Goal: Task Accomplishment & Management: Use online tool/utility

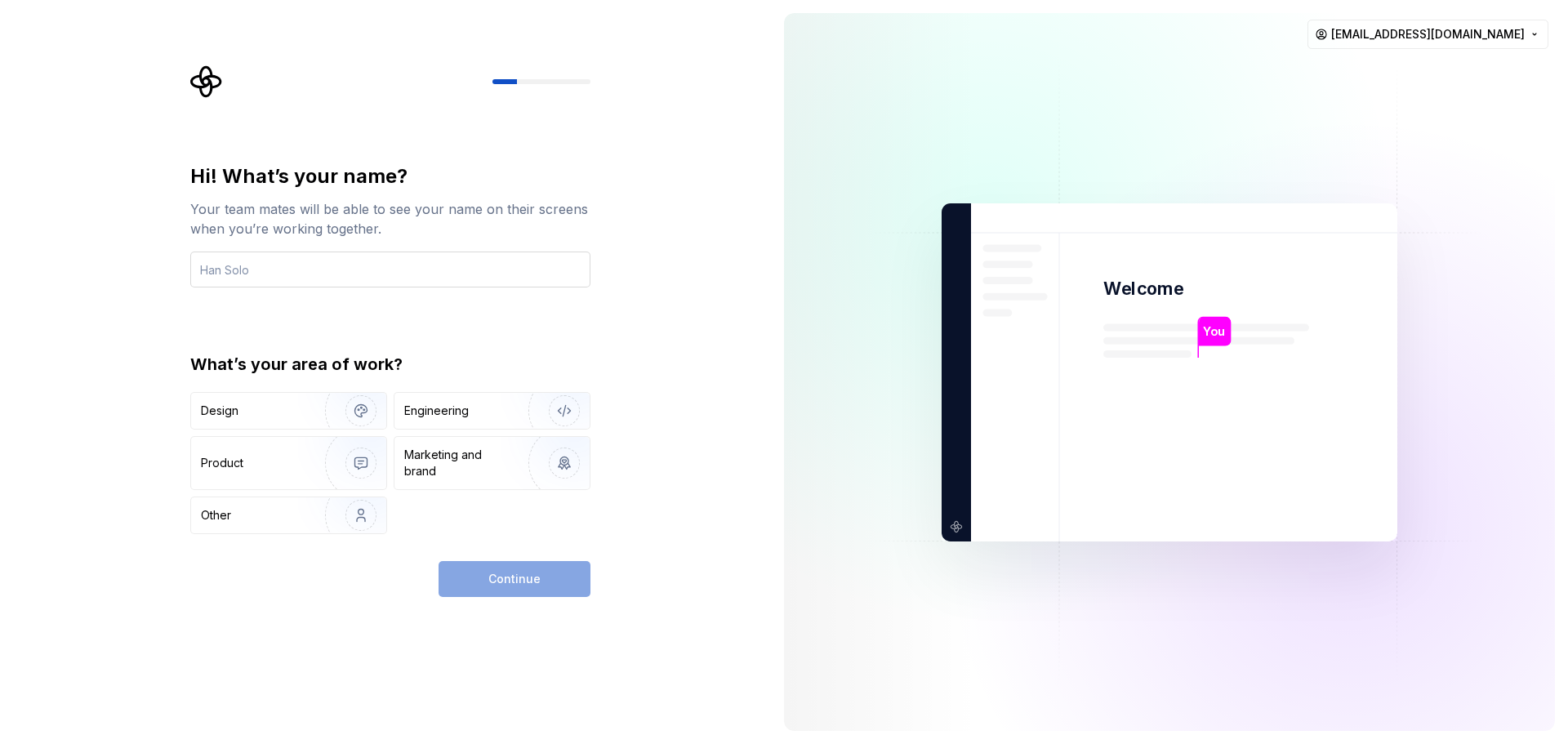
click at [331, 275] on input "text" at bounding box center [390, 269] width 400 height 36
type input "Lincoln"
click at [444, 420] on div "Engineering" at bounding box center [493, 410] width 196 height 36
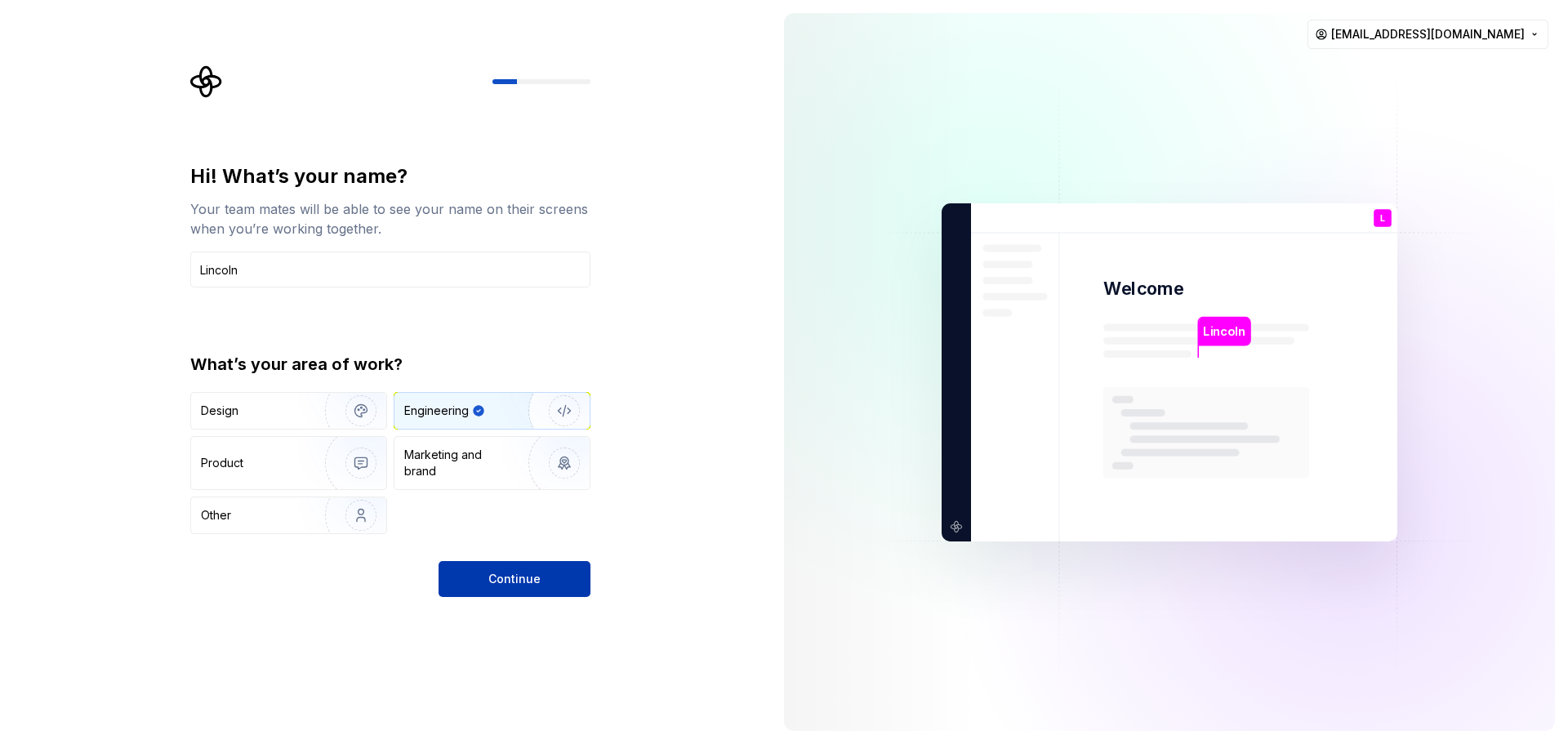
click at [486, 586] on button "Continue" at bounding box center [514, 579] width 152 height 36
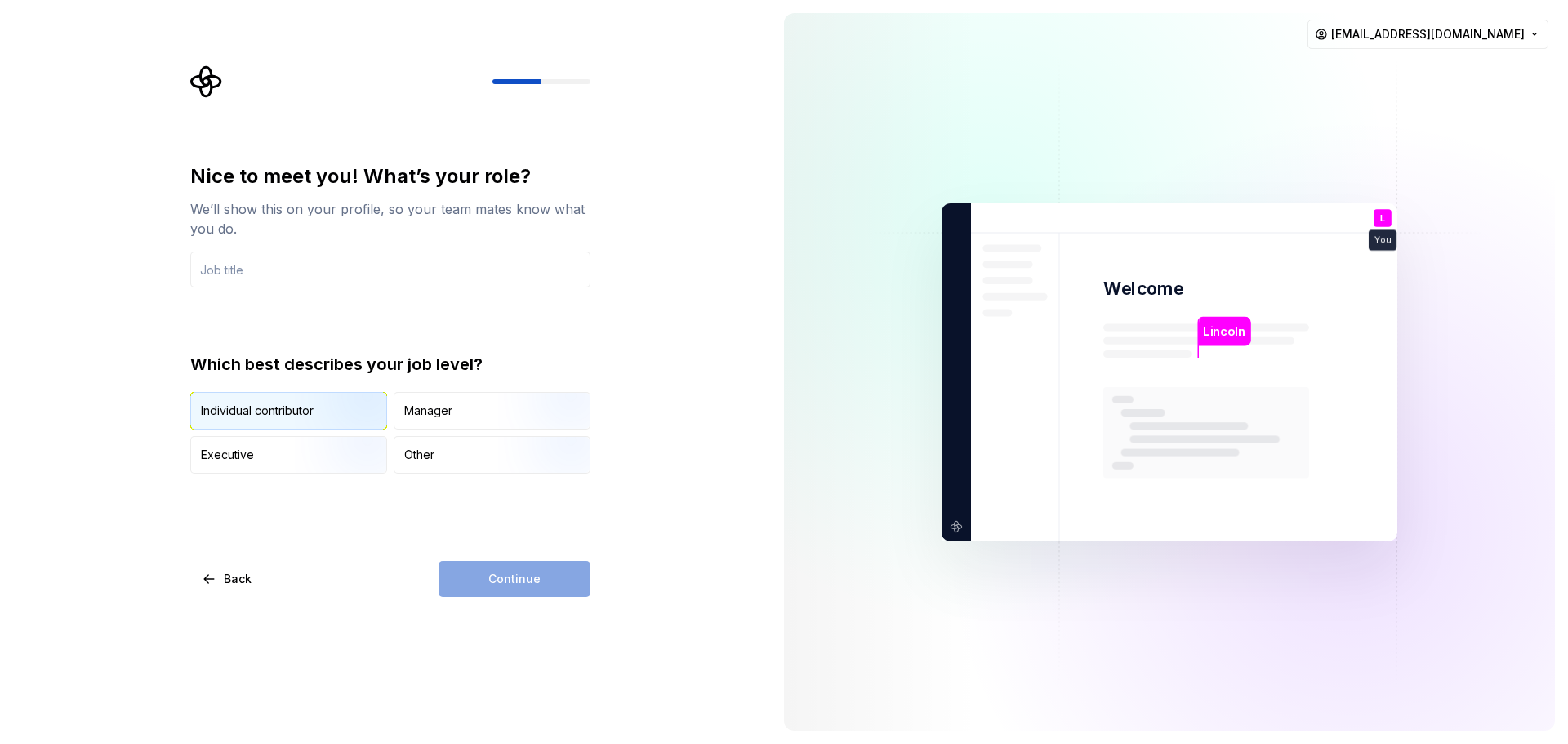
click at [294, 413] on div "Individual contributor" at bounding box center [257, 411] width 112 height 16
click at [359, 274] on input "text" at bounding box center [390, 269] width 400 height 36
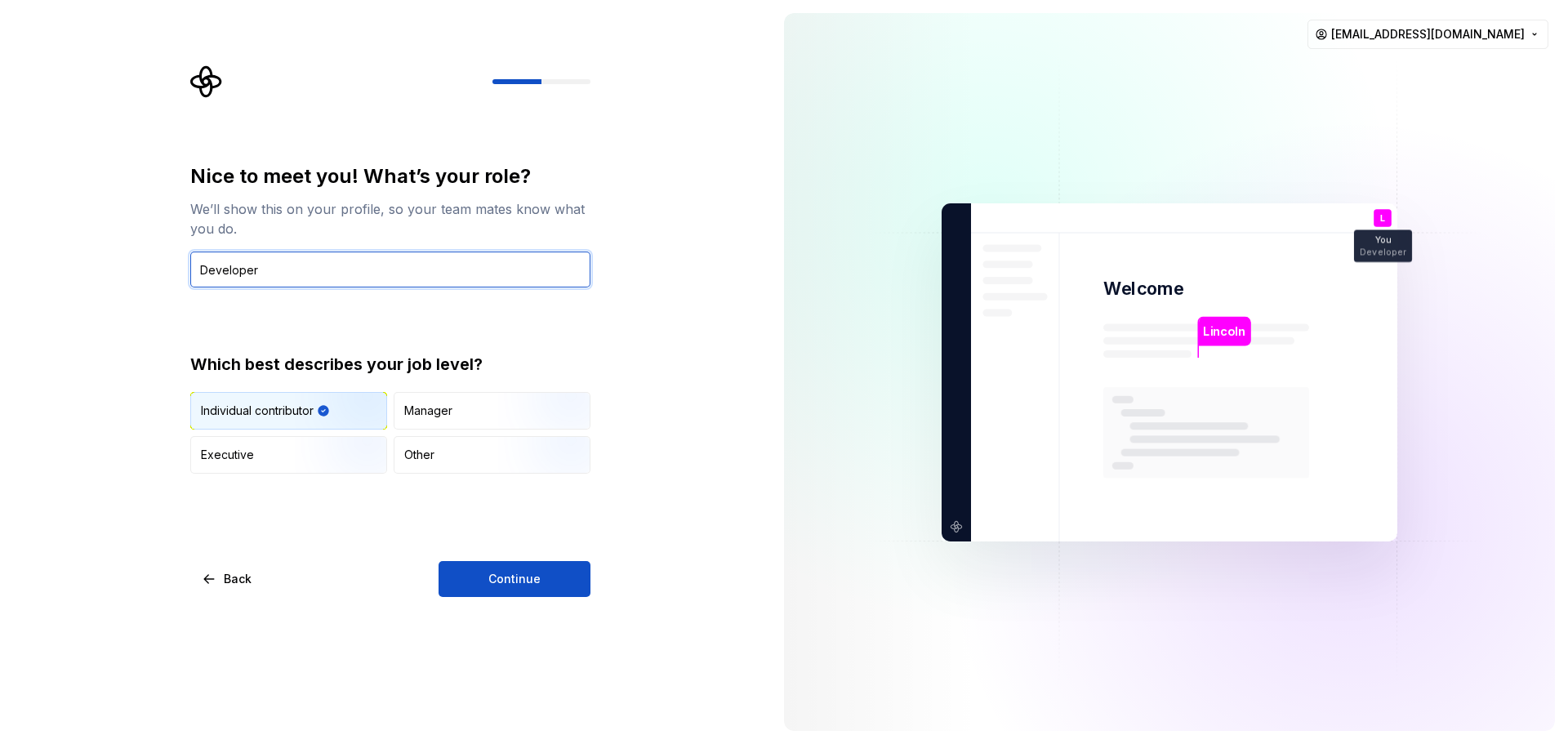
type input "Developer"
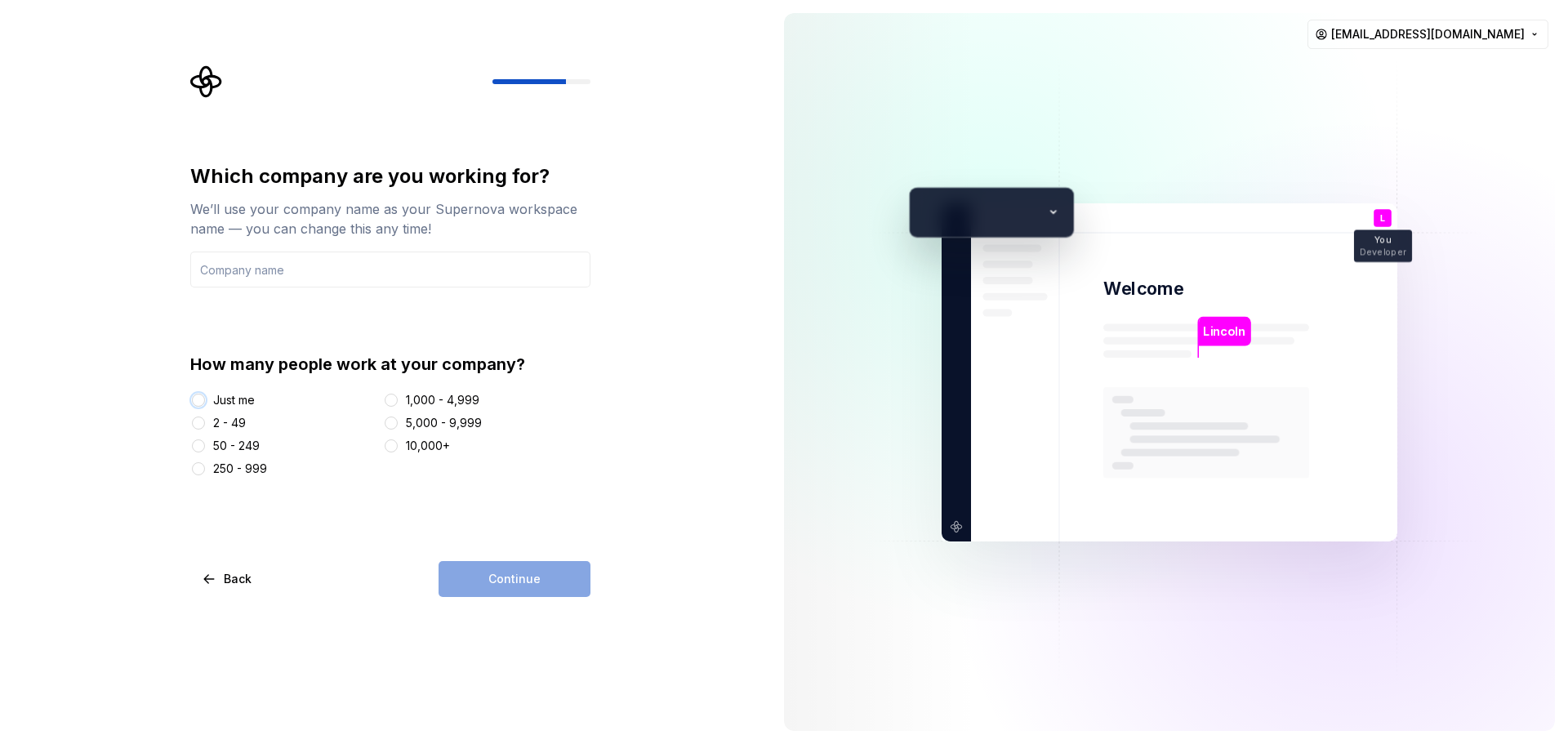
click at [196, 399] on button "Just me" at bounding box center [198, 400] width 13 height 13
click at [366, 274] on input "text" at bounding box center [390, 269] width 400 height 36
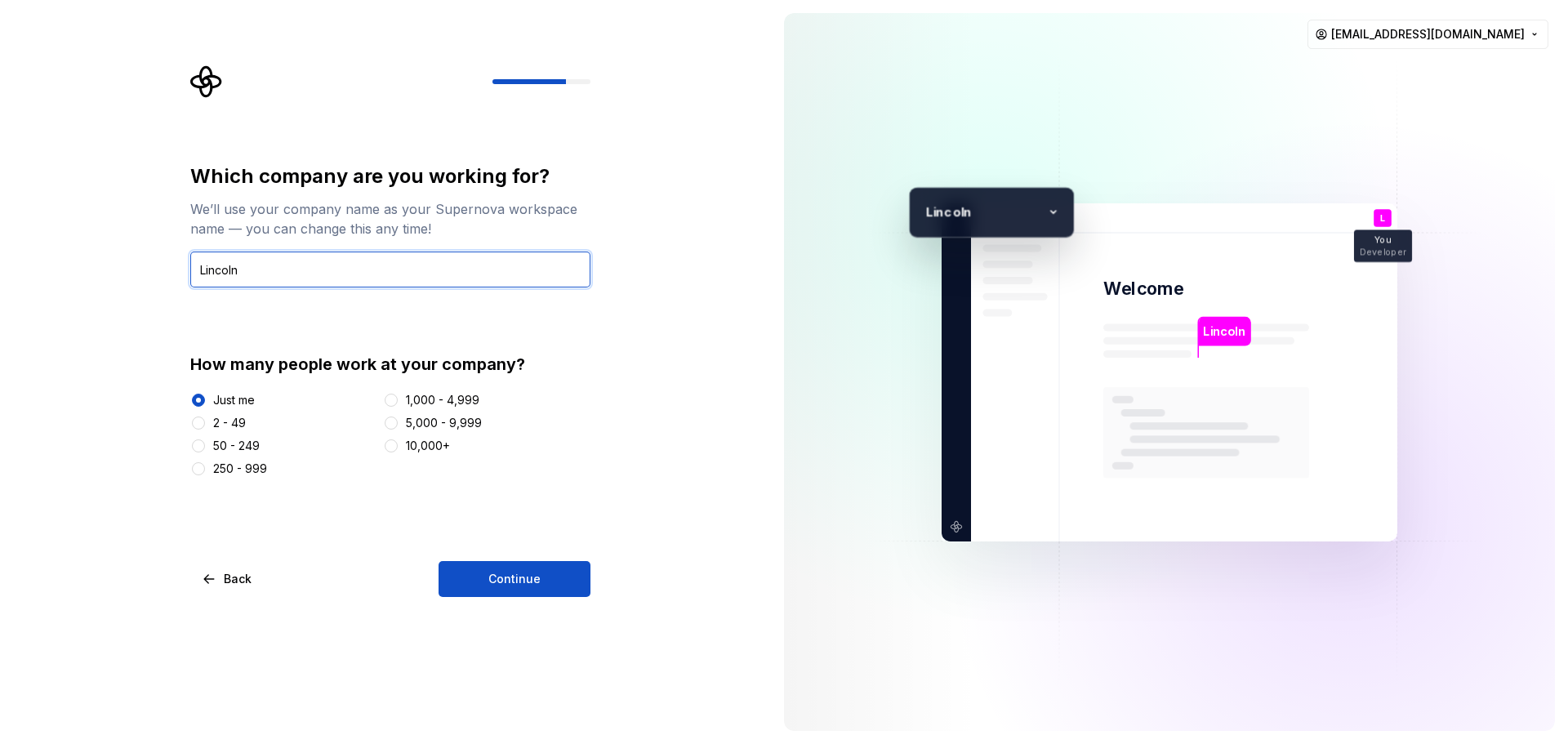
type input "Lincoln"
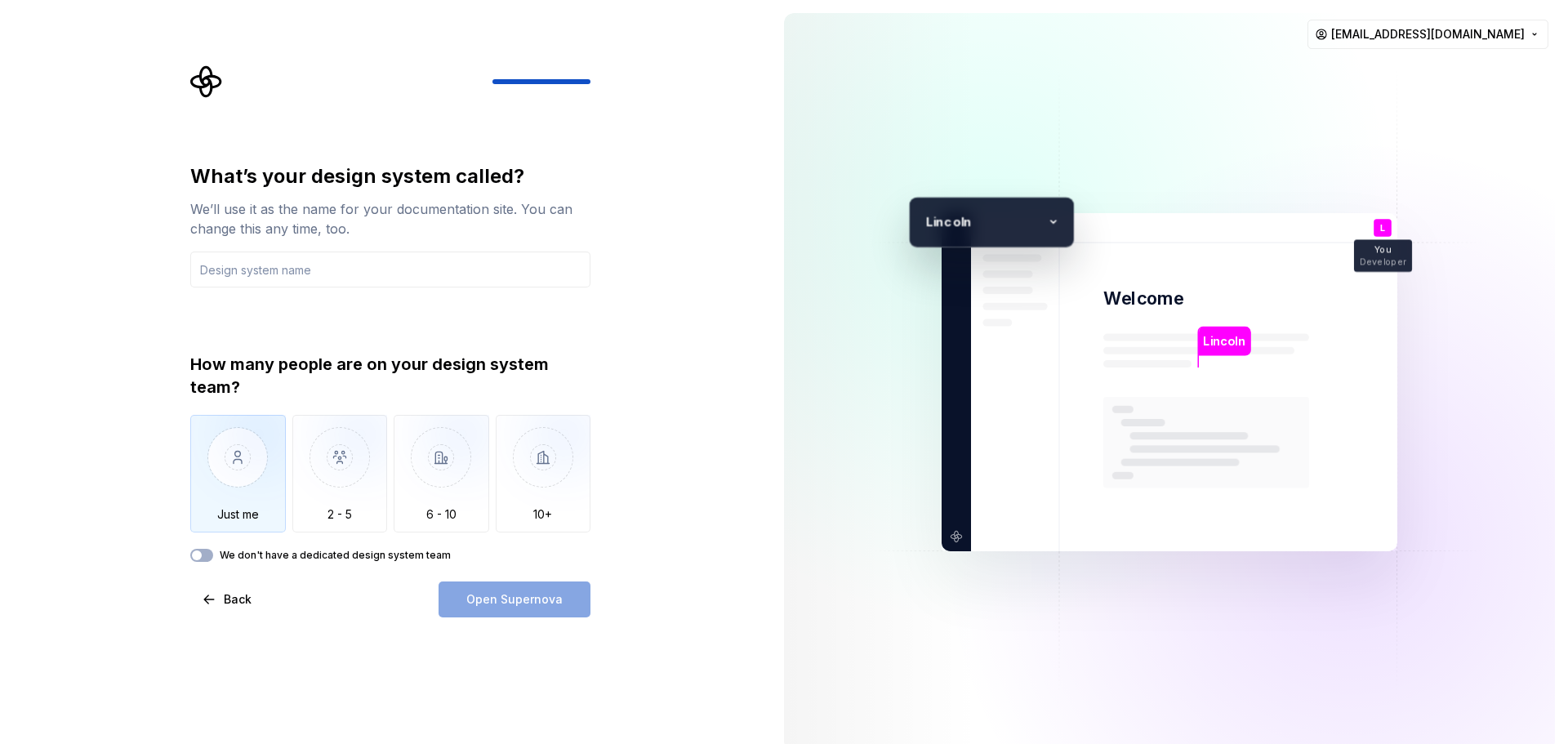
click at [243, 486] on img "button" at bounding box center [238, 470] width 96 height 110
click at [315, 272] on input "text" at bounding box center [390, 269] width 400 height 36
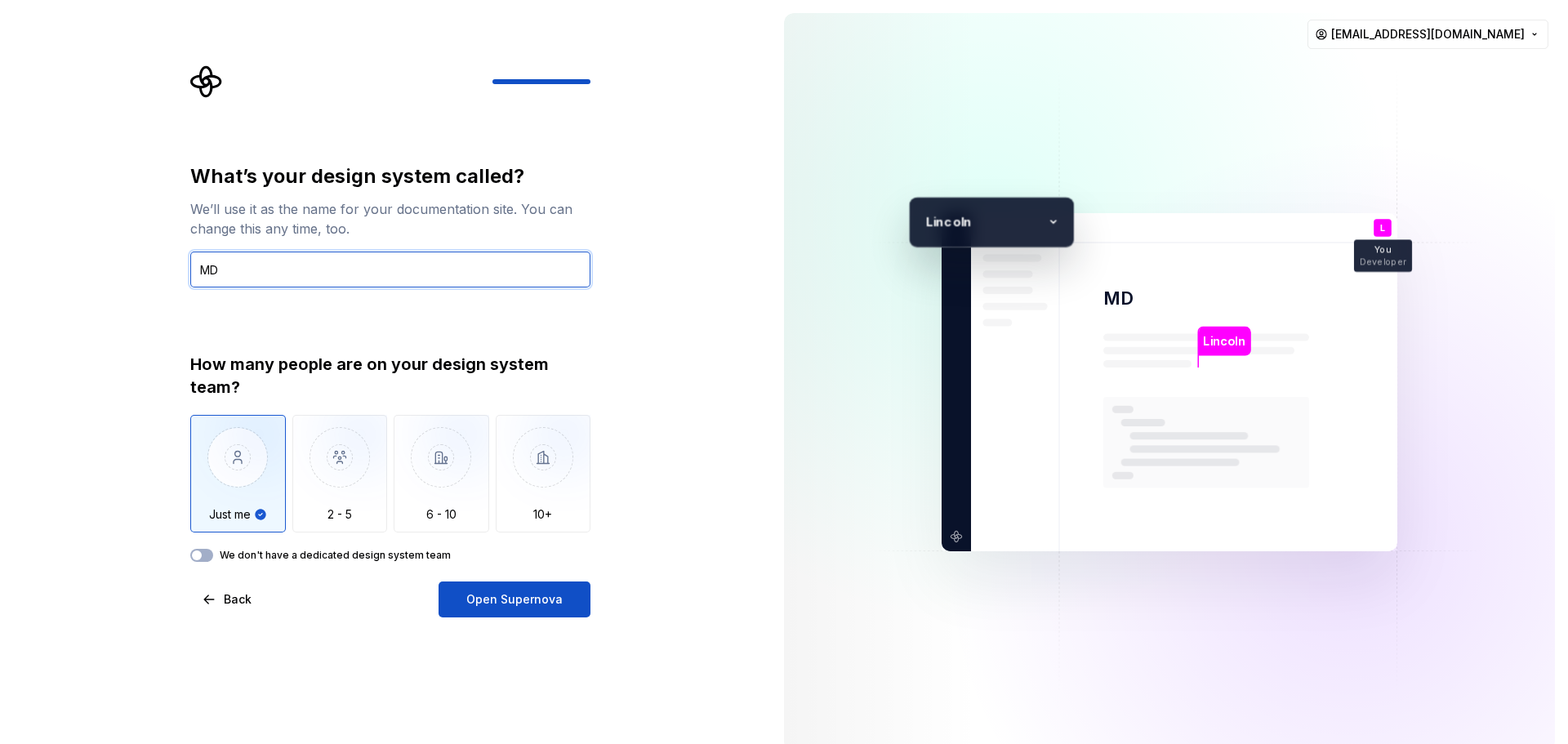
type input "MD"
click at [338, 557] on label "We don't have a dedicated design system team" at bounding box center [334, 556] width 231 height 13
click at [213, 557] on button "We don't have a dedicated design system team" at bounding box center [201, 556] width 23 height 13
click at [212, 554] on button "We don't have a dedicated design system team" at bounding box center [201, 556] width 23 height 13
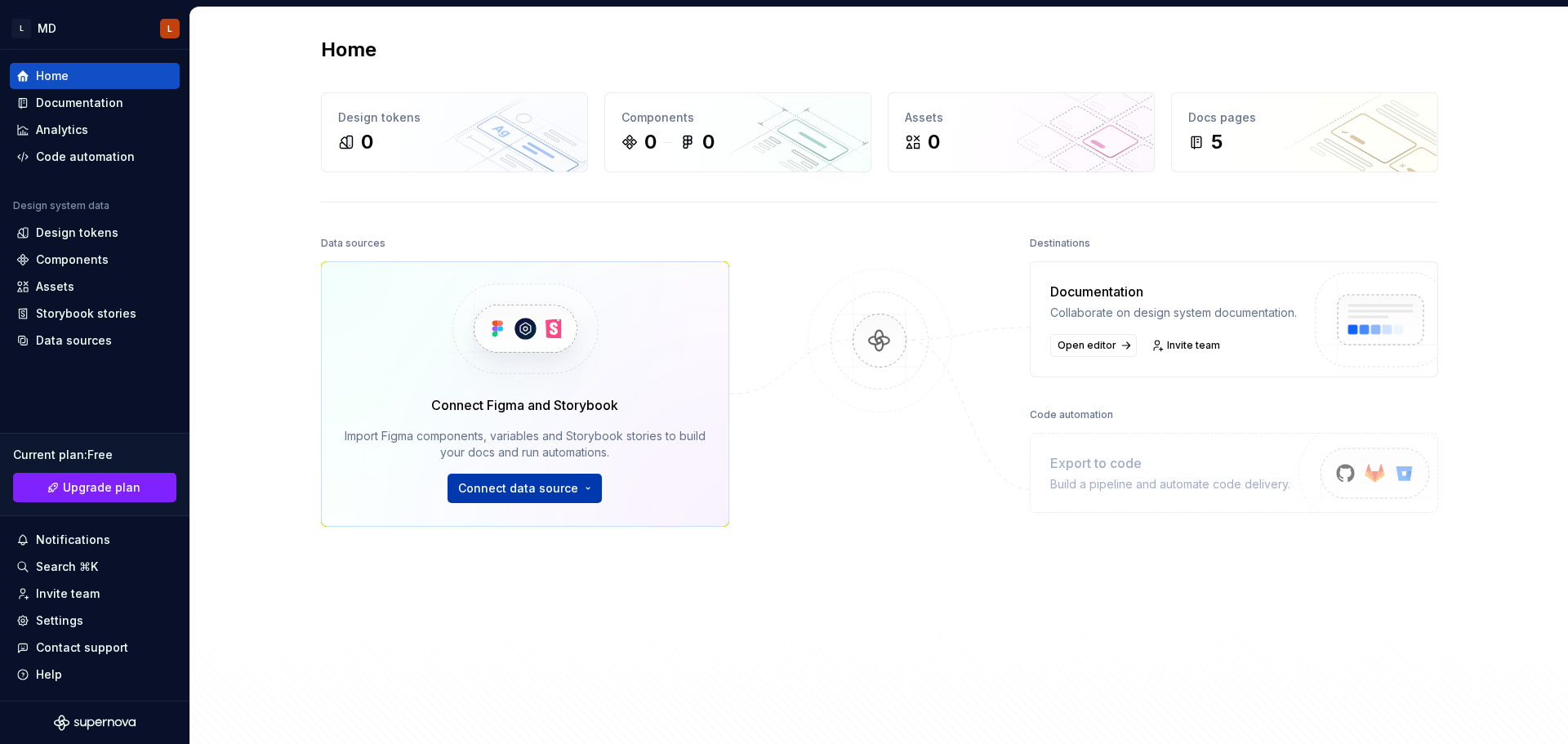
click at [529, 496] on html "L MD L Home Documentation Analytics Code automation Design system data Design t…" at bounding box center [784, 372] width 1568 height 744
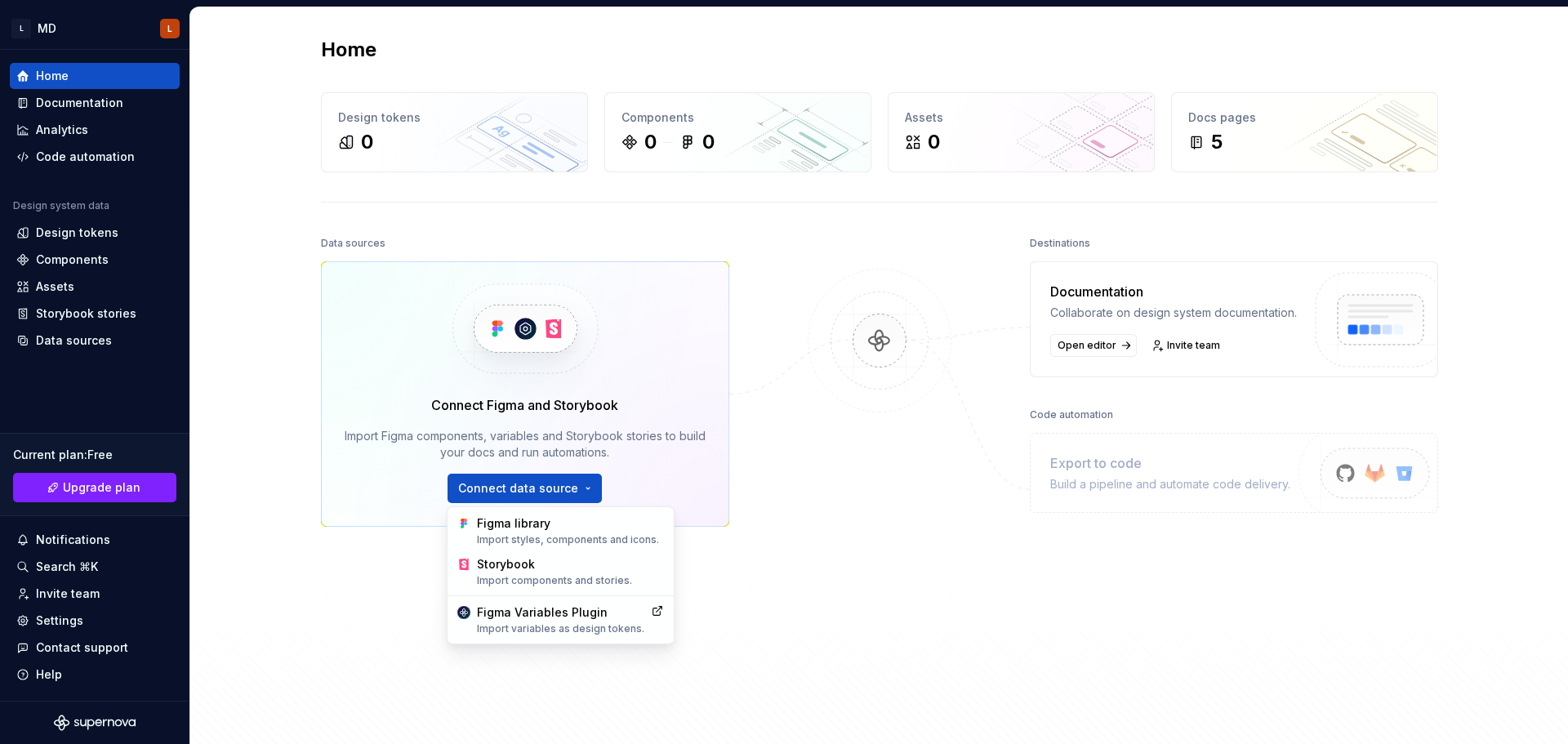
drag, startPoint x: 537, startPoint y: 558, endPoint x: 537, endPoint y: 571, distance: 13.0
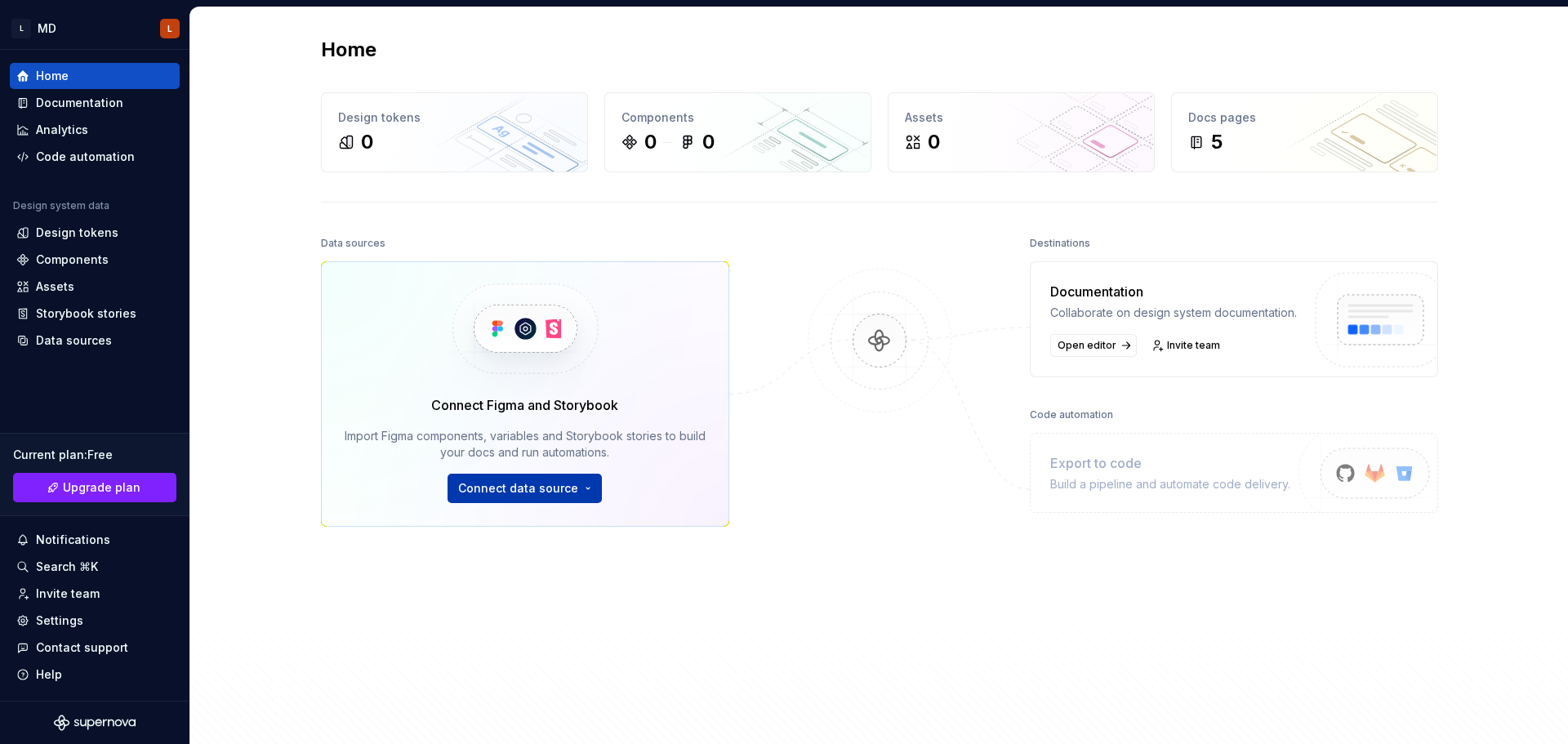
click at [535, 488] on html "L MD L Home Documentation Analytics Code automation Design system data Design t…" at bounding box center [784, 372] width 1568 height 744
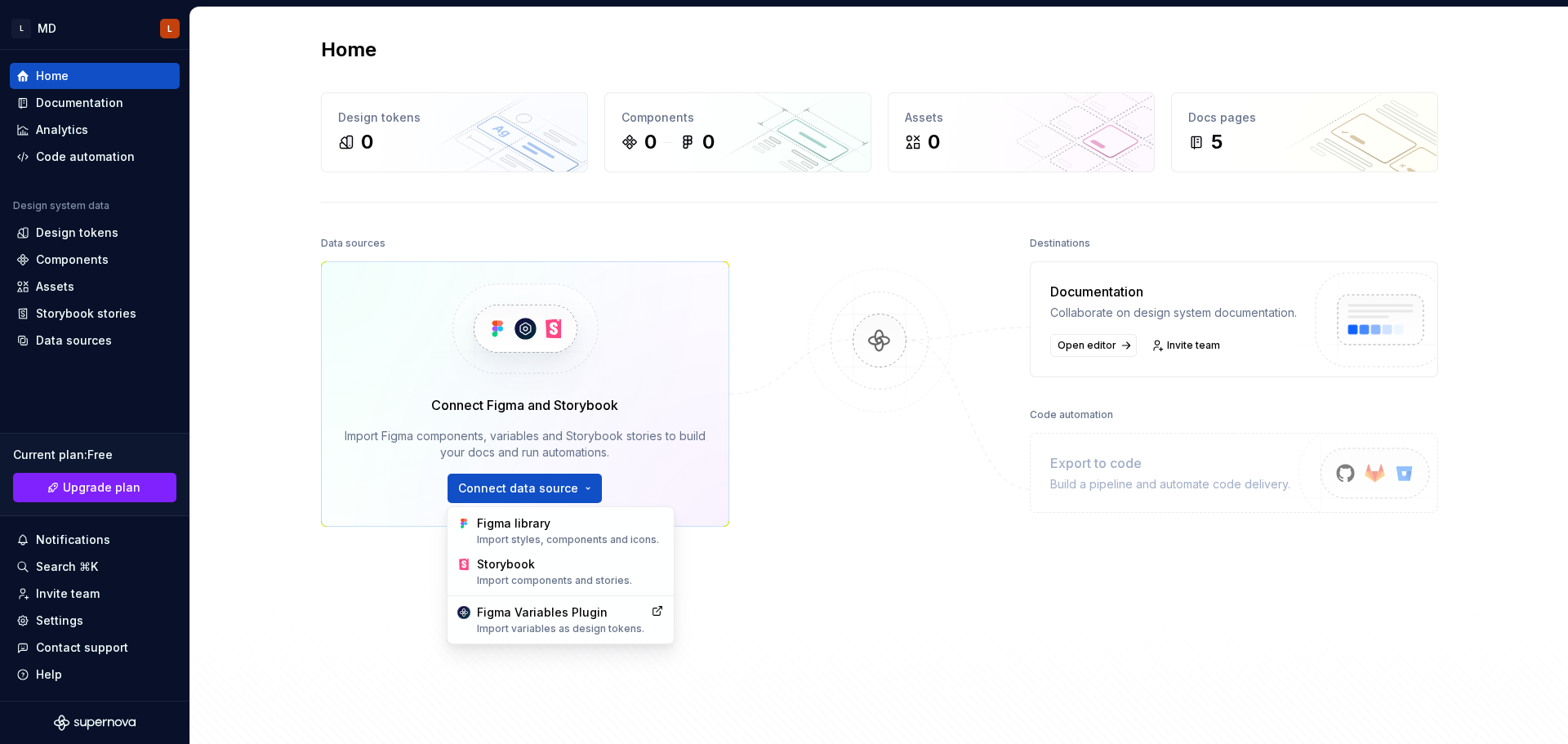
click at [851, 528] on html "L MD L Home Documentation Analytics Code automation Design system data Design t…" at bounding box center [784, 372] width 1568 height 744
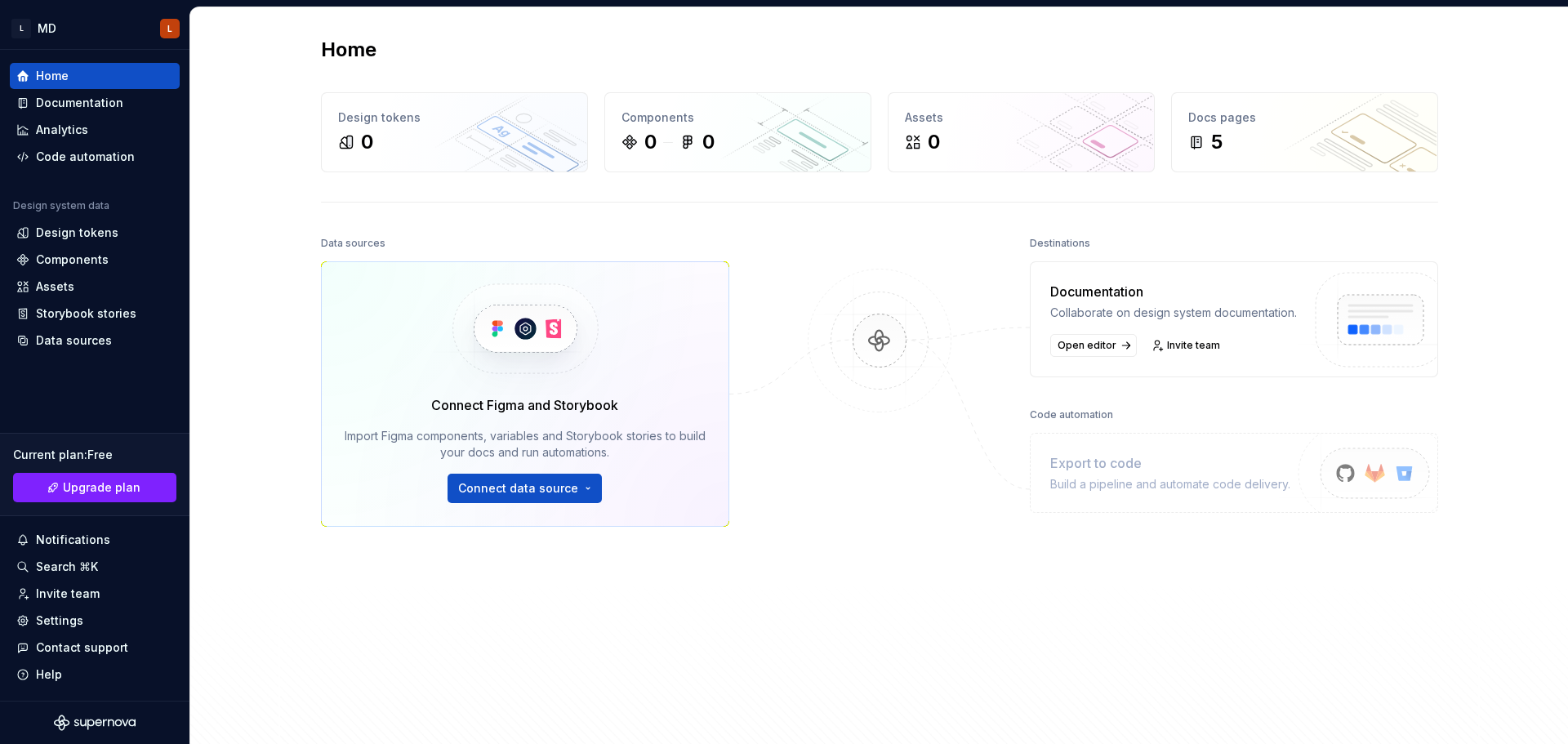
click at [863, 339] on img at bounding box center [879, 357] width 158 height 177
click at [431, 148] on div "0" at bounding box center [454, 142] width 233 height 27
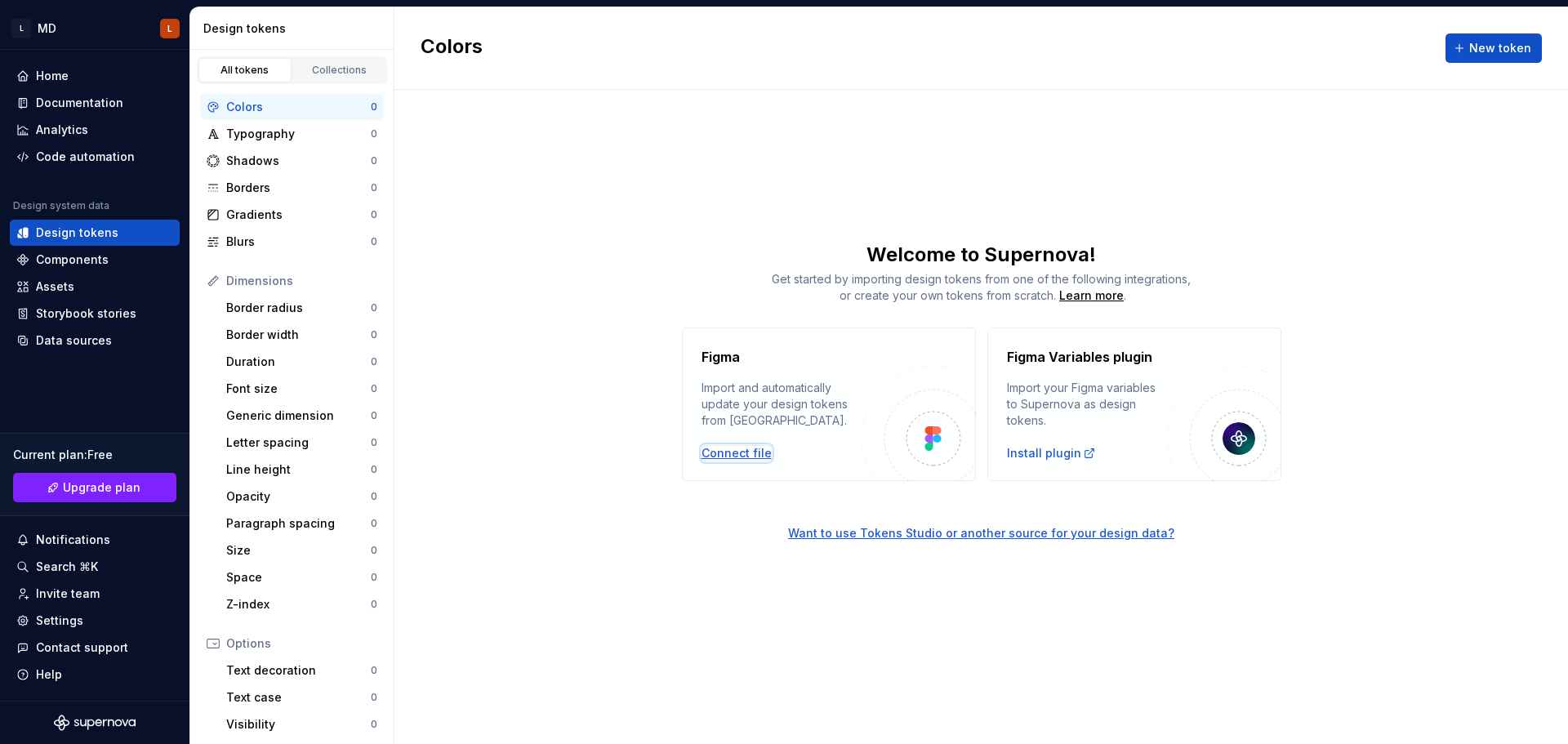
click at [747, 457] on div "Connect file" at bounding box center [736, 453] width 70 height 16
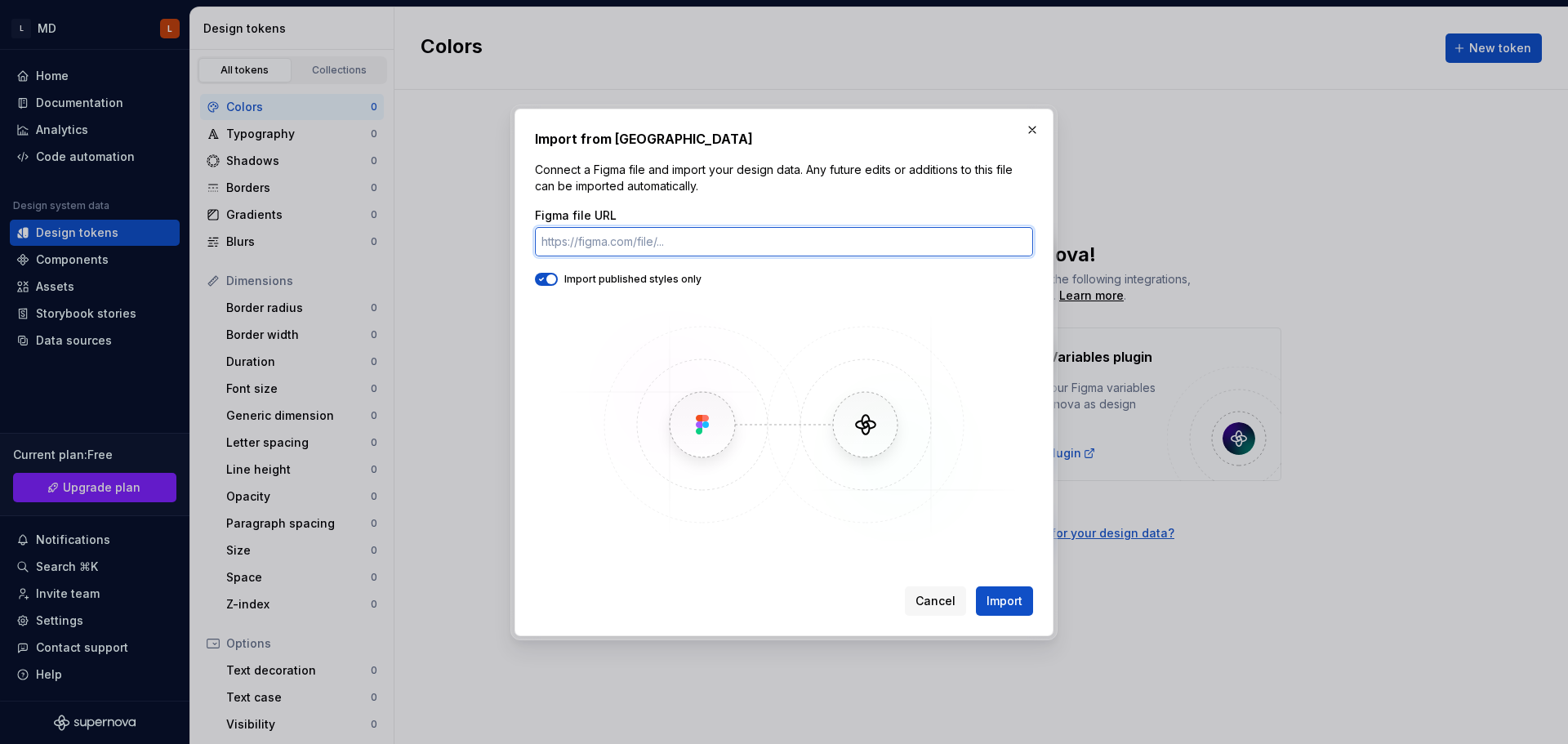
paste input "[URL][DOMAIN_NAME]"
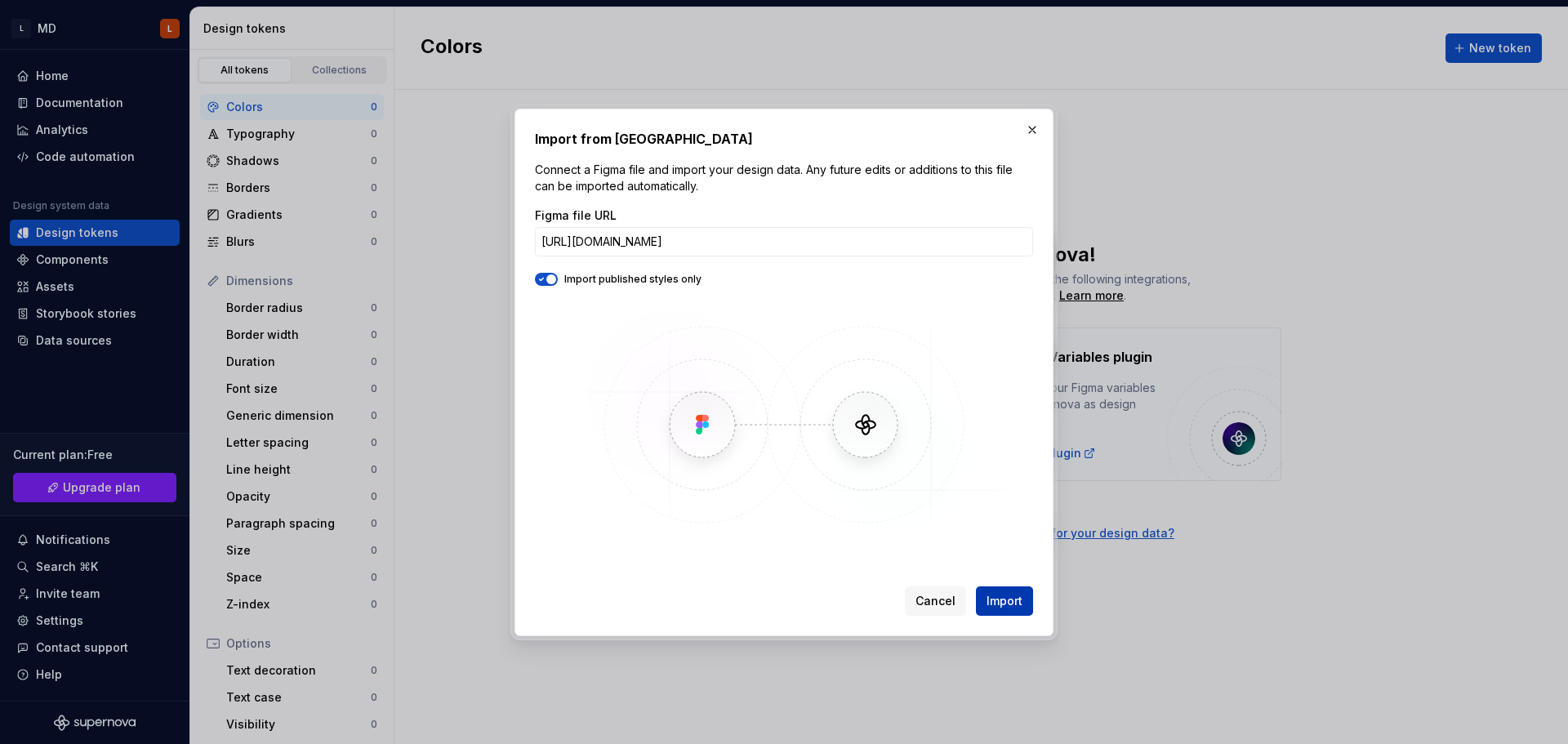
click at [1001, 605] on span "Import" at bounding box center [1004, 601] width 36 height 16
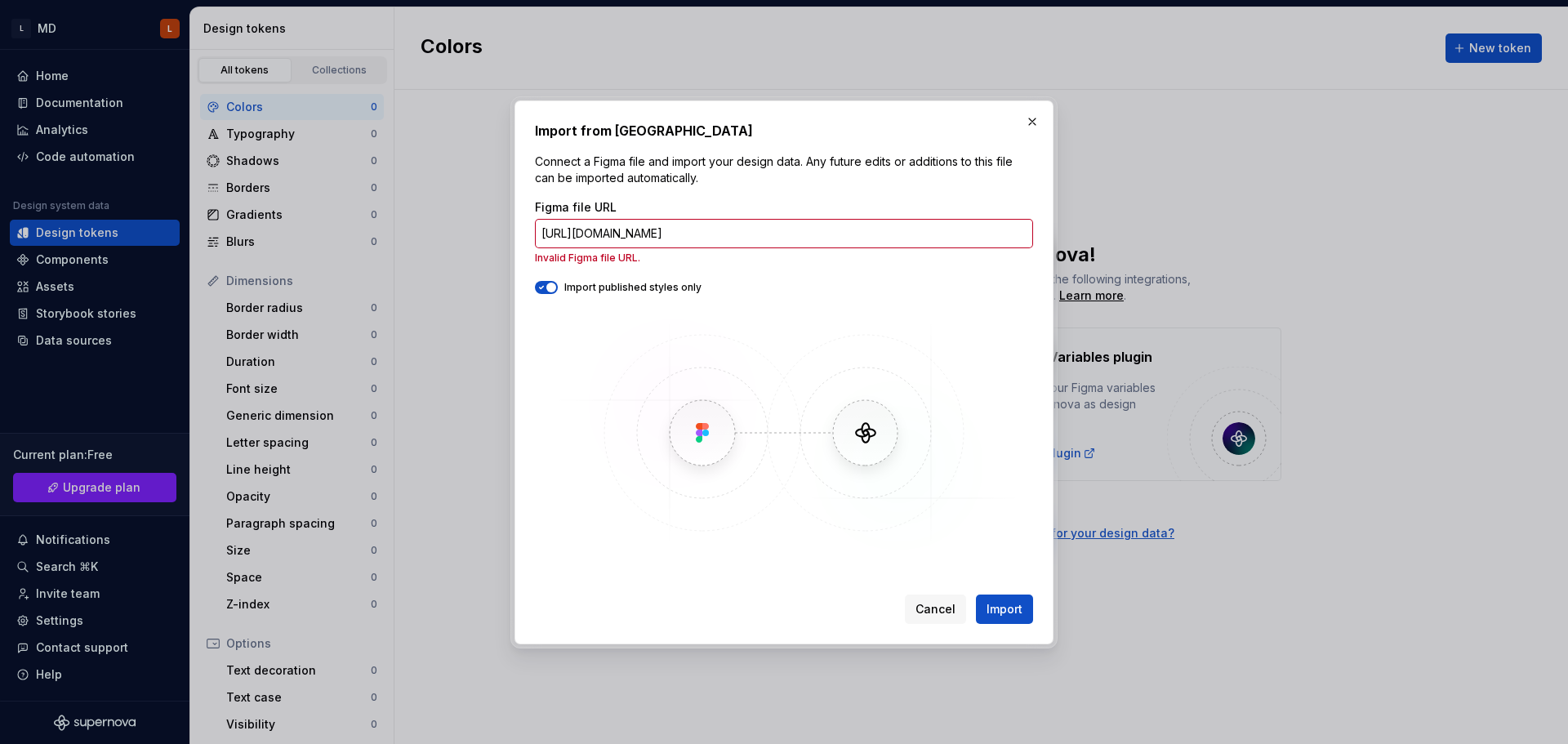
scroll to position [0, 0]
click at [824, 231] on input "[URL][DOMAIN_NAME]" at bounding box center [783, 234] width 498 height 29
paste input "design/hz30GaC1ExQqLnn2NXw5jB/MEDICINA-DIRETA?node-id=0-1&p=f&t=hEeHGOsT4LBSFWg…"
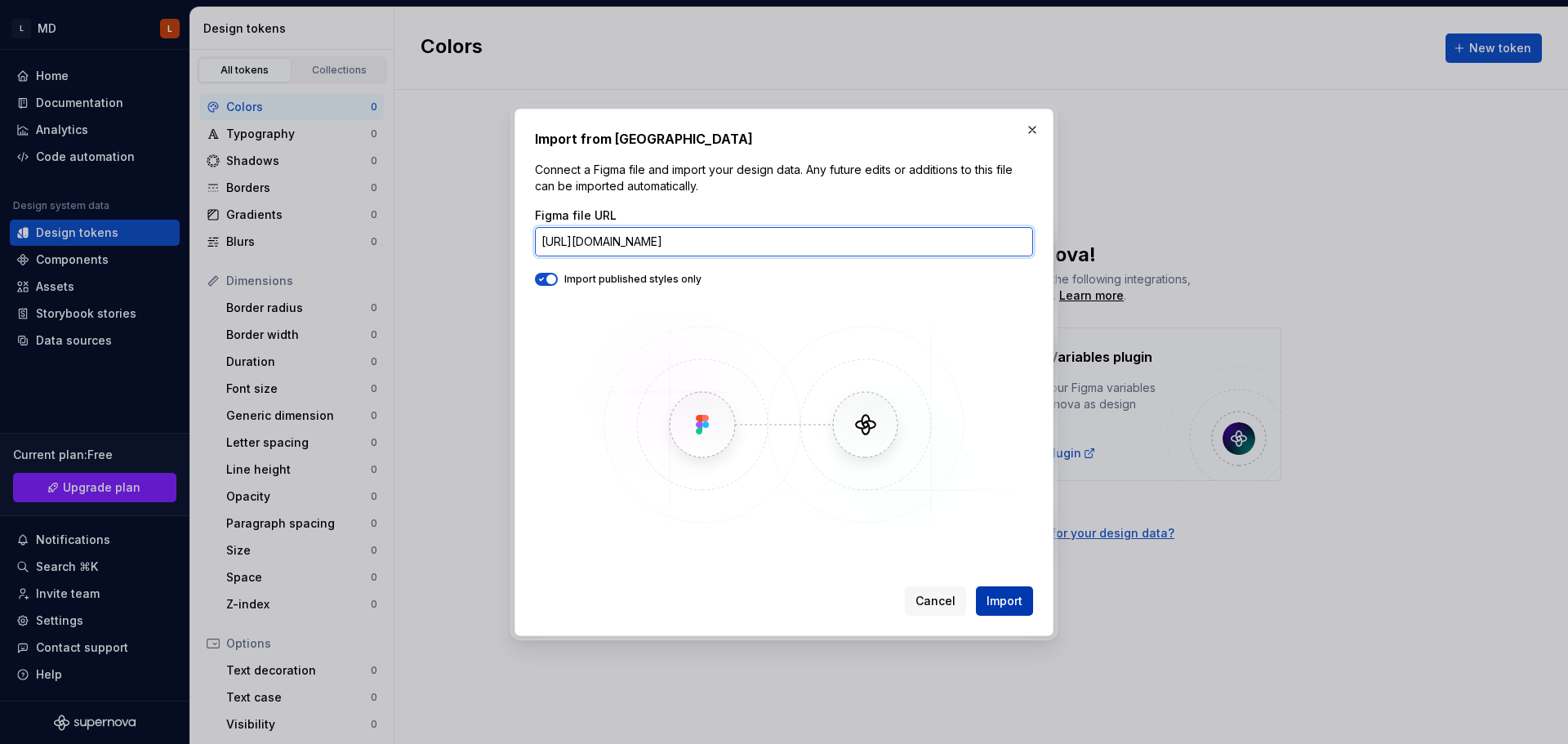
type input "[URL][DOMAIN_NAME]"
click at [1020, 605] on span "Import" at bounding box center [1004, 601] width 36 height 16
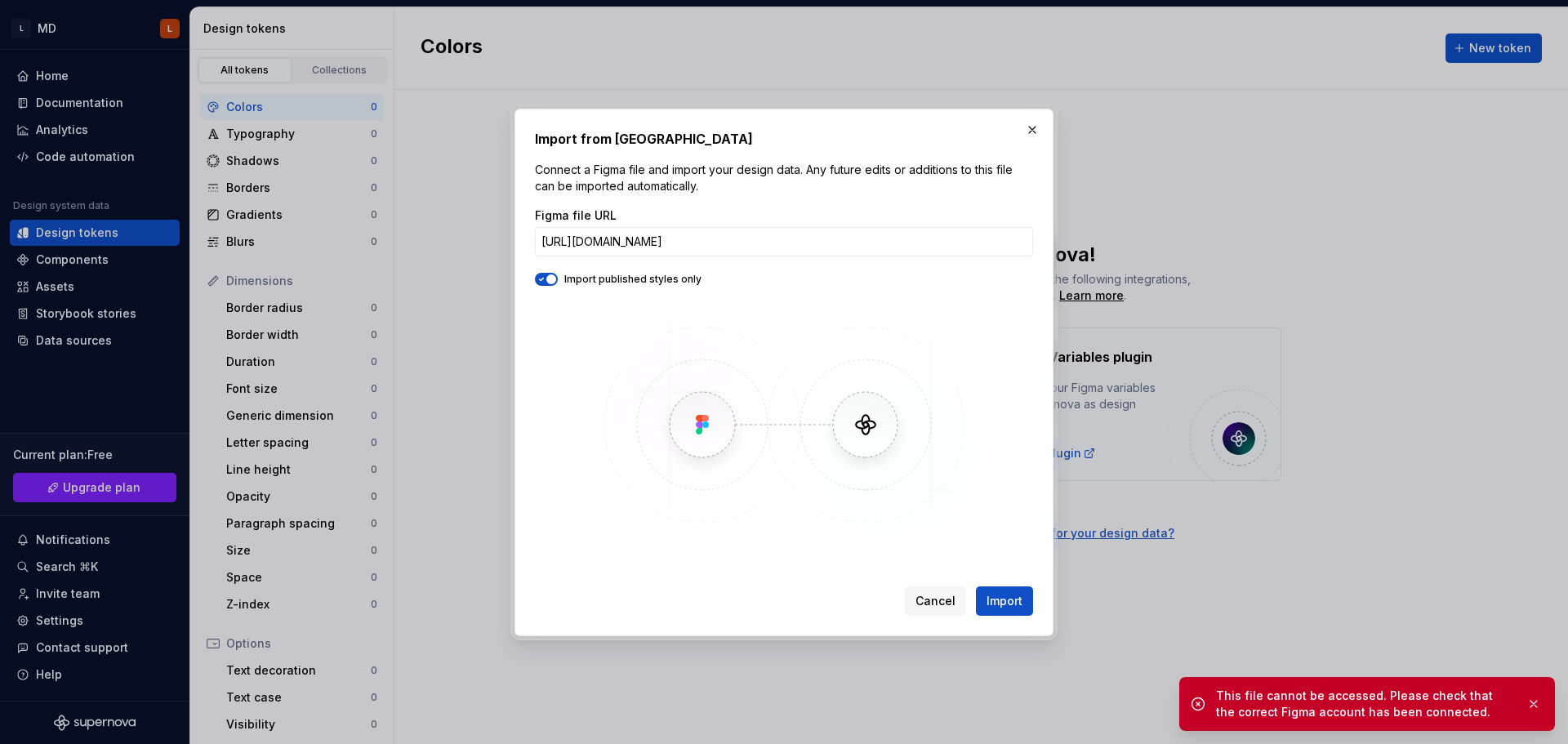
click at [1023, 606] on button "Import" at bounding box center [1004, 601] width 58 height 29
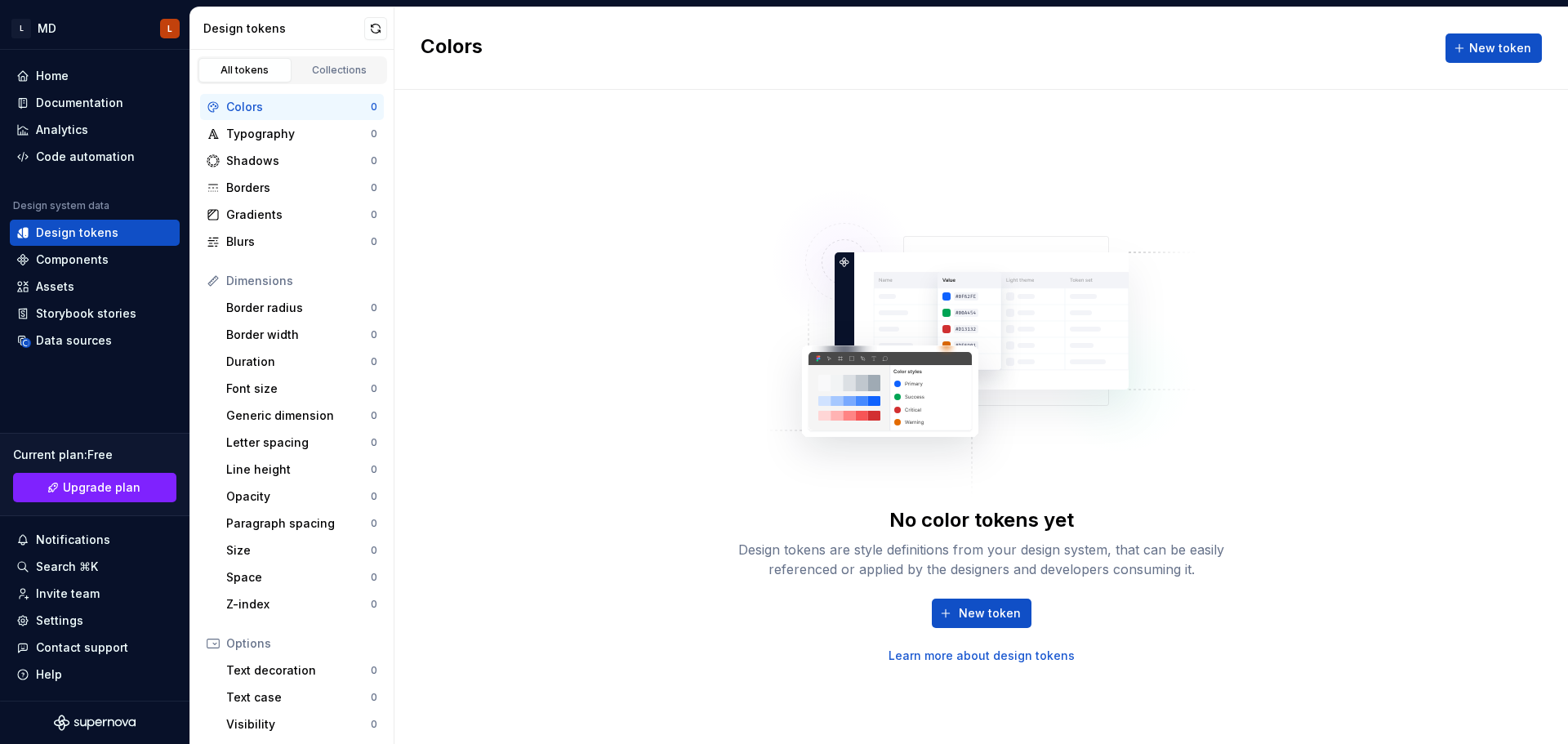
click at [699, 300] on div "No color tokens yet Design tokens are style definitions from your design system…" at bounding box center [981, 417] width 1173 height 654
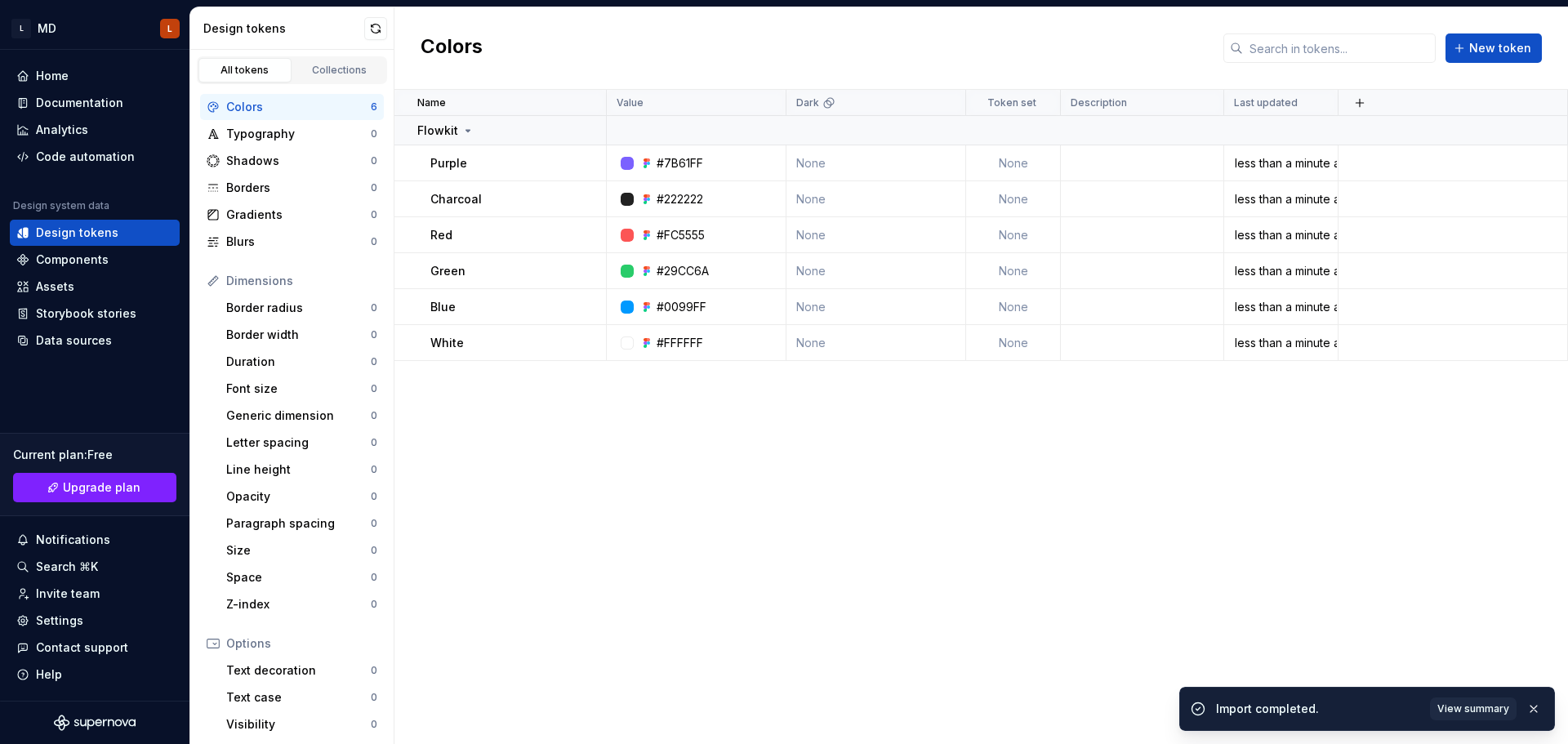
click at [656, 473] on div "Name Value Dark Token set Description Last updated Flowkit Purple #7B61FF None …" at bounding box center [981, 417] width 1173 height 654
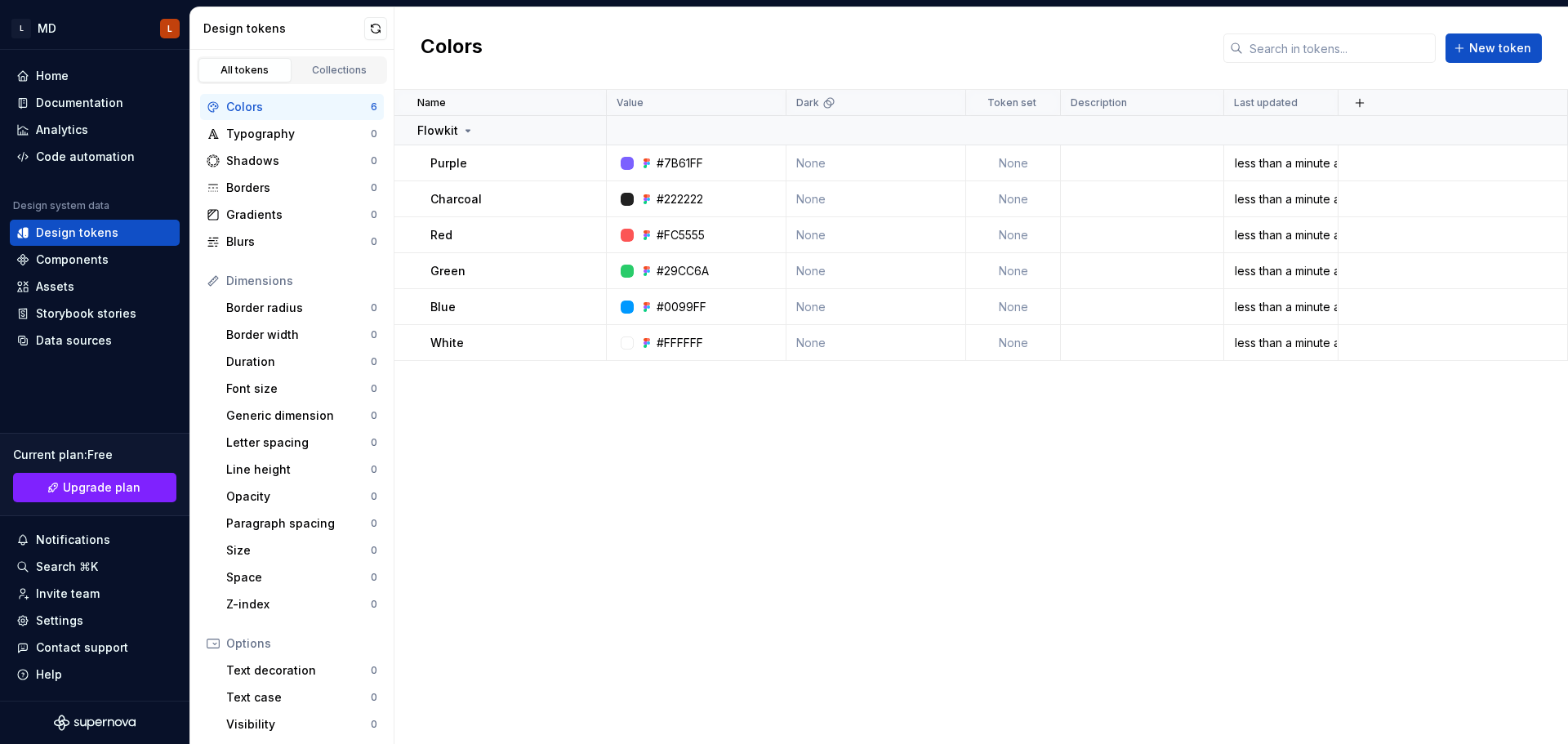
click at [665, 457] on div "Name Value Dark Token set Description Last updated Flowkit Purple #7B61FF None …" at bounding box center [981, 417] width 1173 height 654
click at [992, 393] on div "Name Value Dark Token set Description Last updated Flowkit Purple #7B61FF None …" at bounding box center [981, 417] width 1173 height 654
click at [466, 132] on icon at bounding box center [468, 131] width 4 height 2
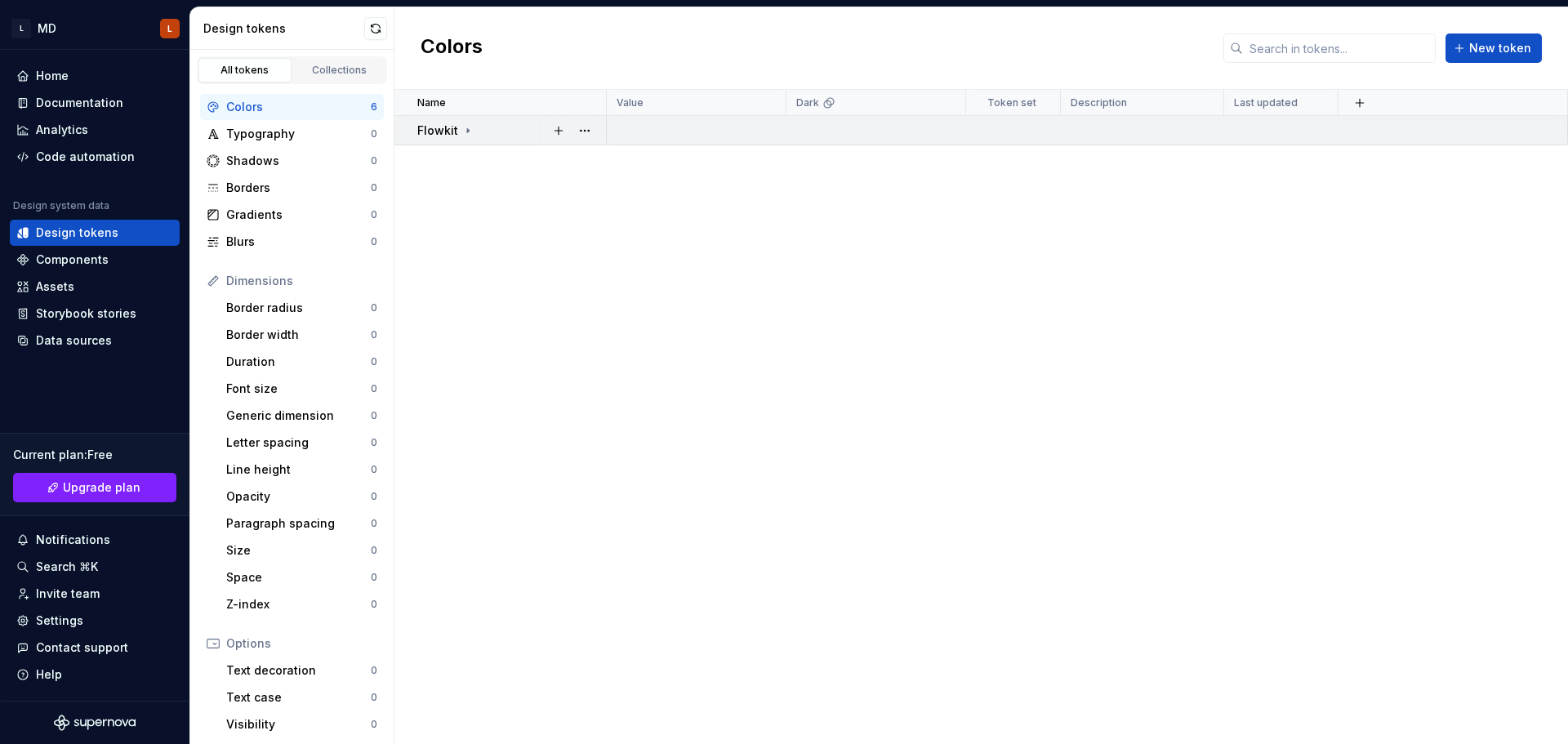
click at [467, 132] on icon at bounding box center [468, 130] width 2 height 4
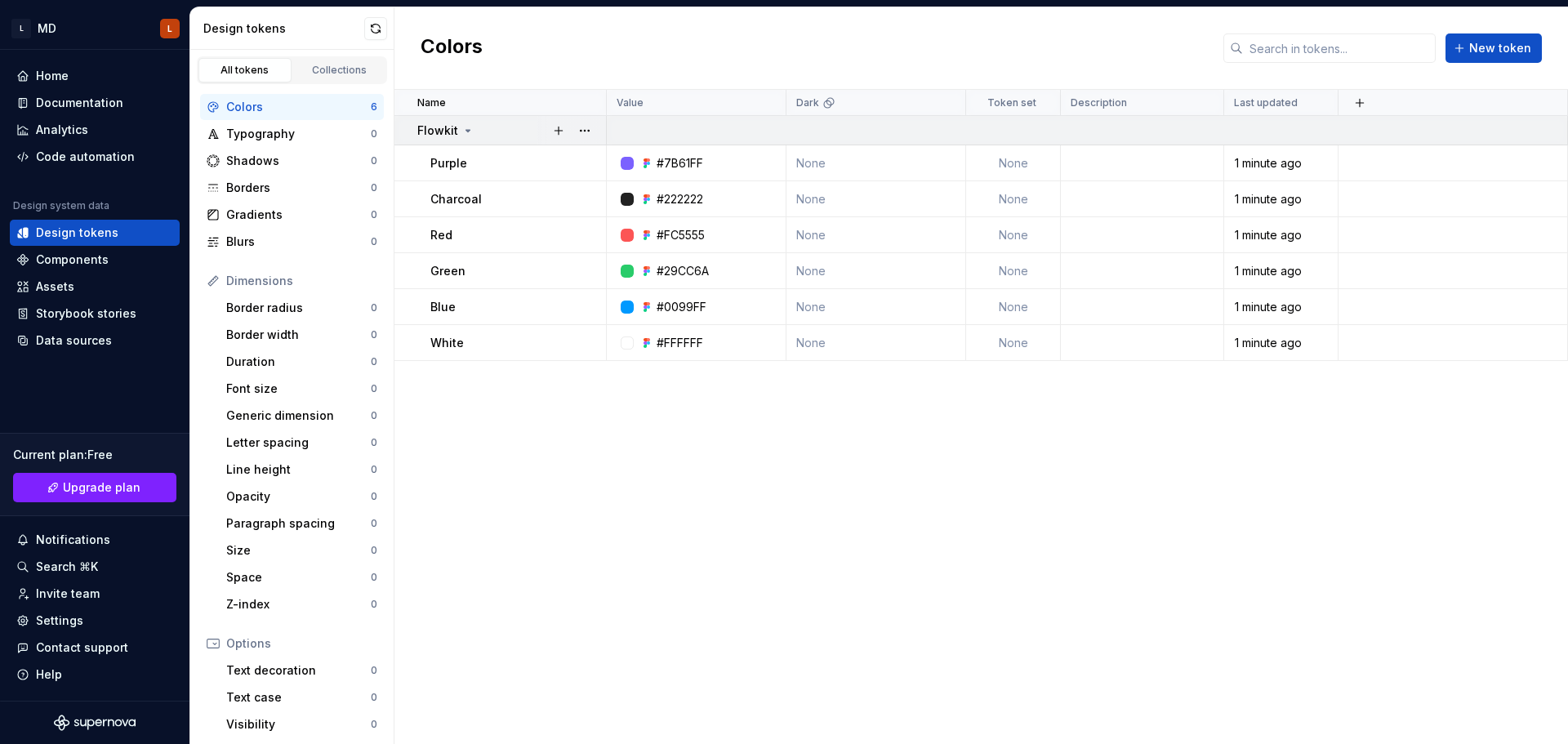
click at [447, 134] on p "Flowkit" at bounding box center [438, 131] width 41 height 16
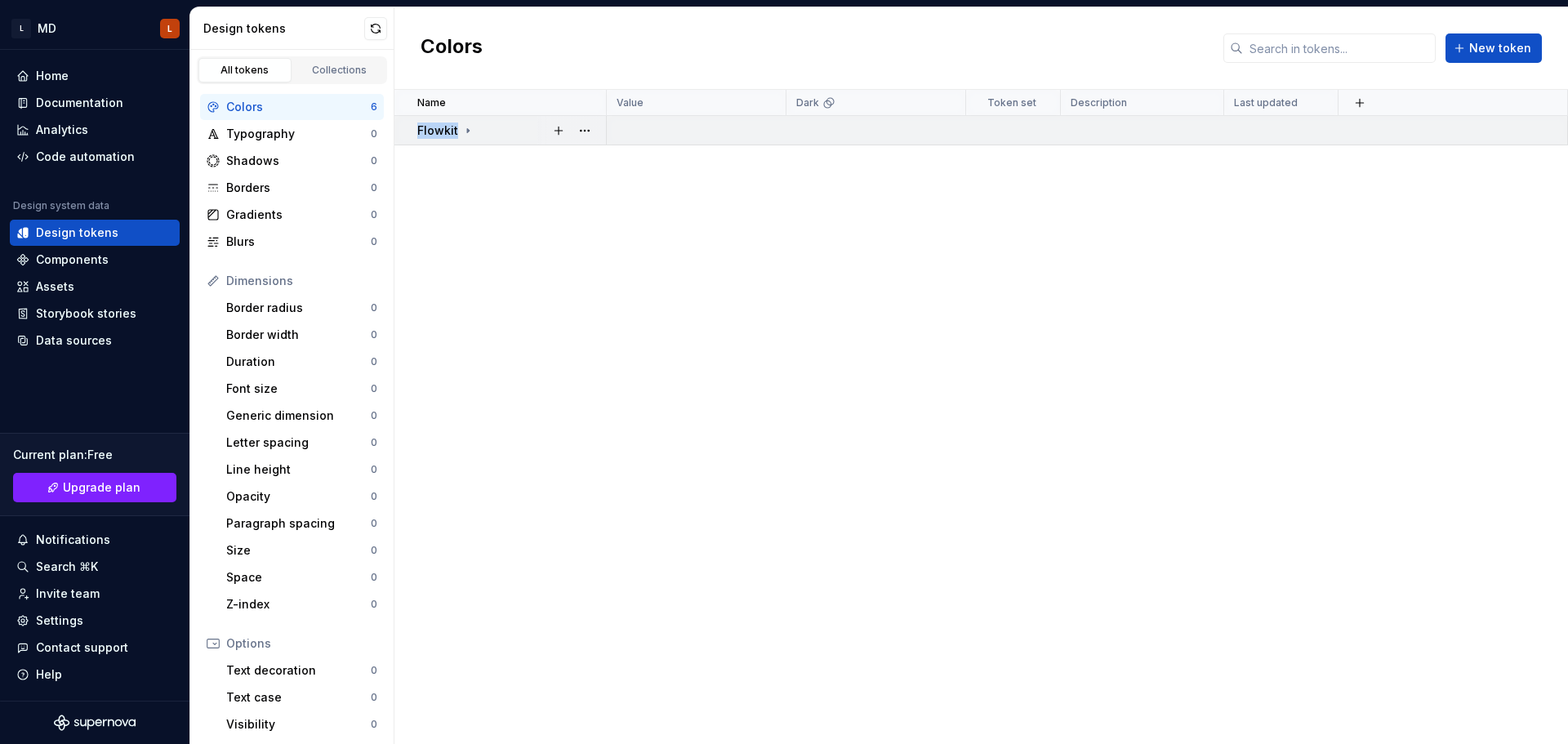
click at [447, 134] on p "Flowkit" at bounding box center [438, 131] width 41 height 16
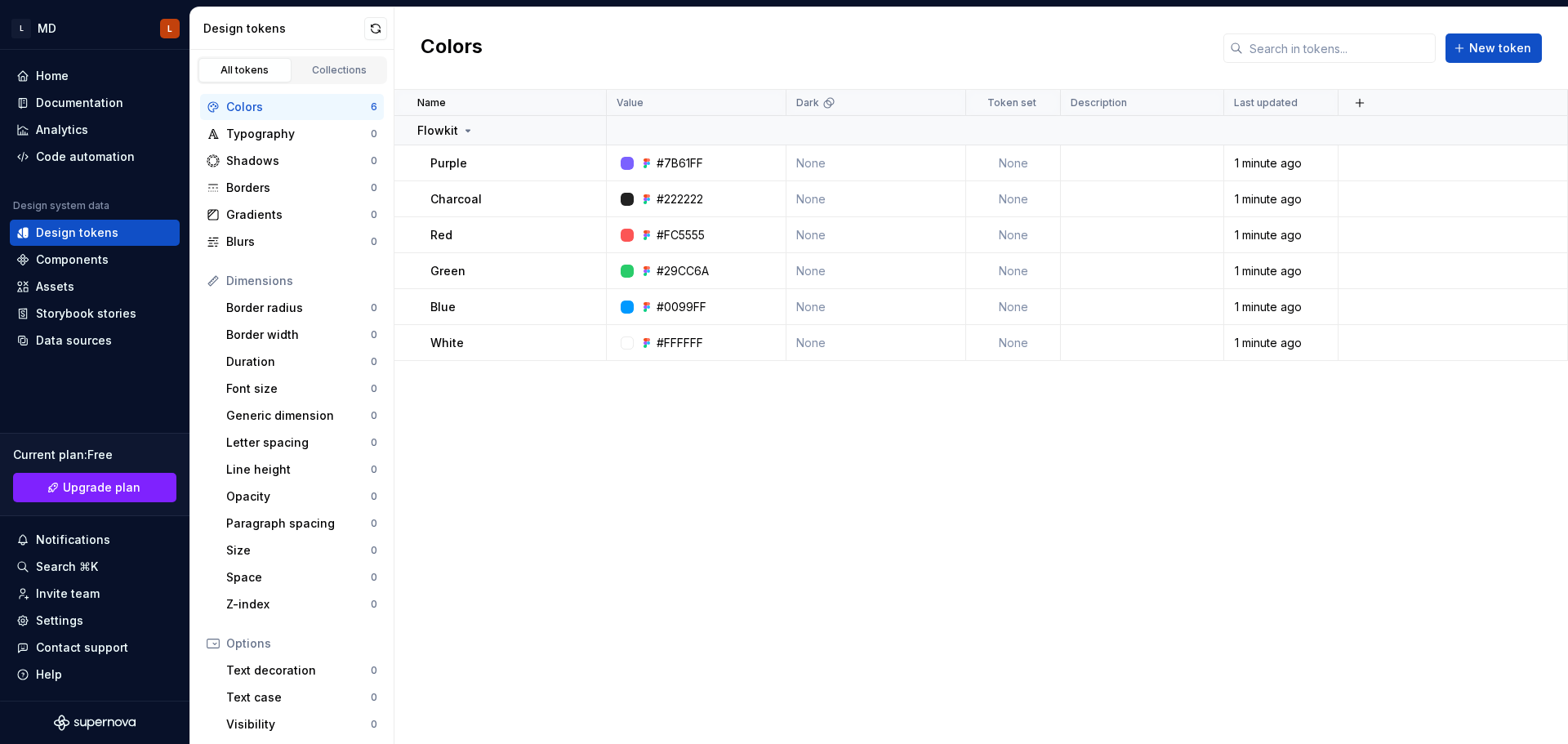
click at [862, 481] on div "Name Value Dark Token set Description Last updated Flowkit Purple #7B61FF None …" at bounding box center [981, 417] width 1173 height 654
click at [700, 576] on div "Name Value Dark Token set Description Last updated Flowkit Purple #7B61FF None …" at bounding box center [981, 417] width 1173 height 654
